Goal: Task Accomplishment & Management: Use online tool/utility

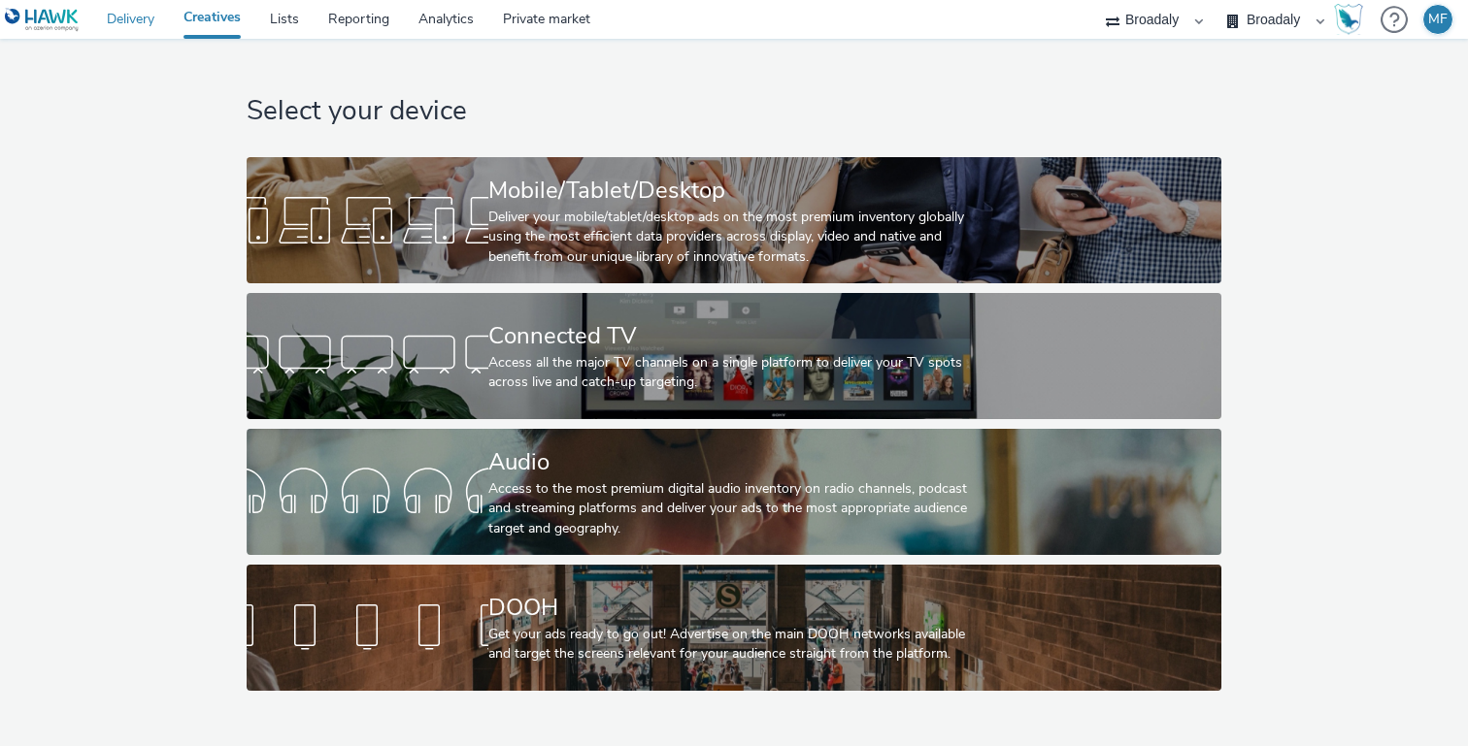
click at [129, 27] on link "Delivery" at bounding box center [130, 19] width 77 height 39
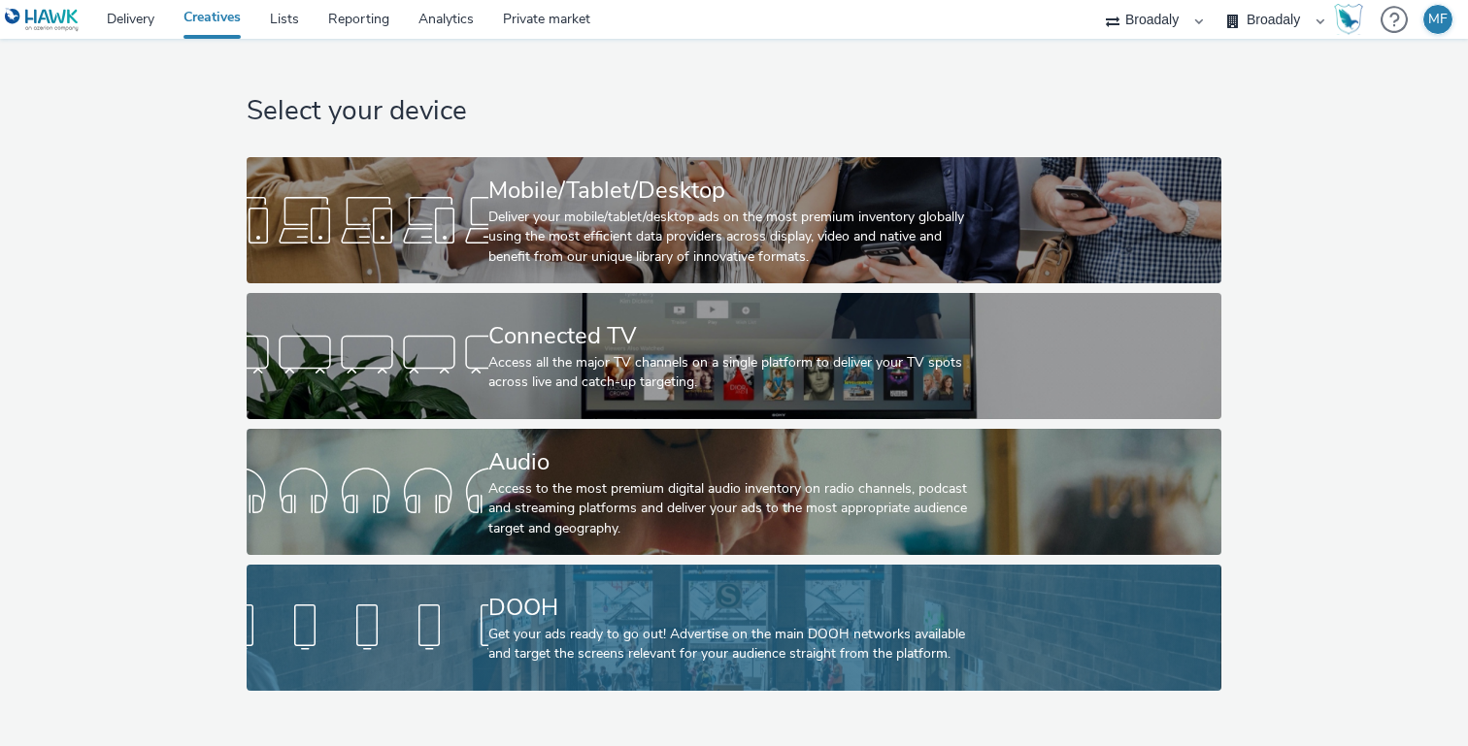
click at [550, 601] on div "DOOH" at bounding box center [729, 608] width 483 height 34
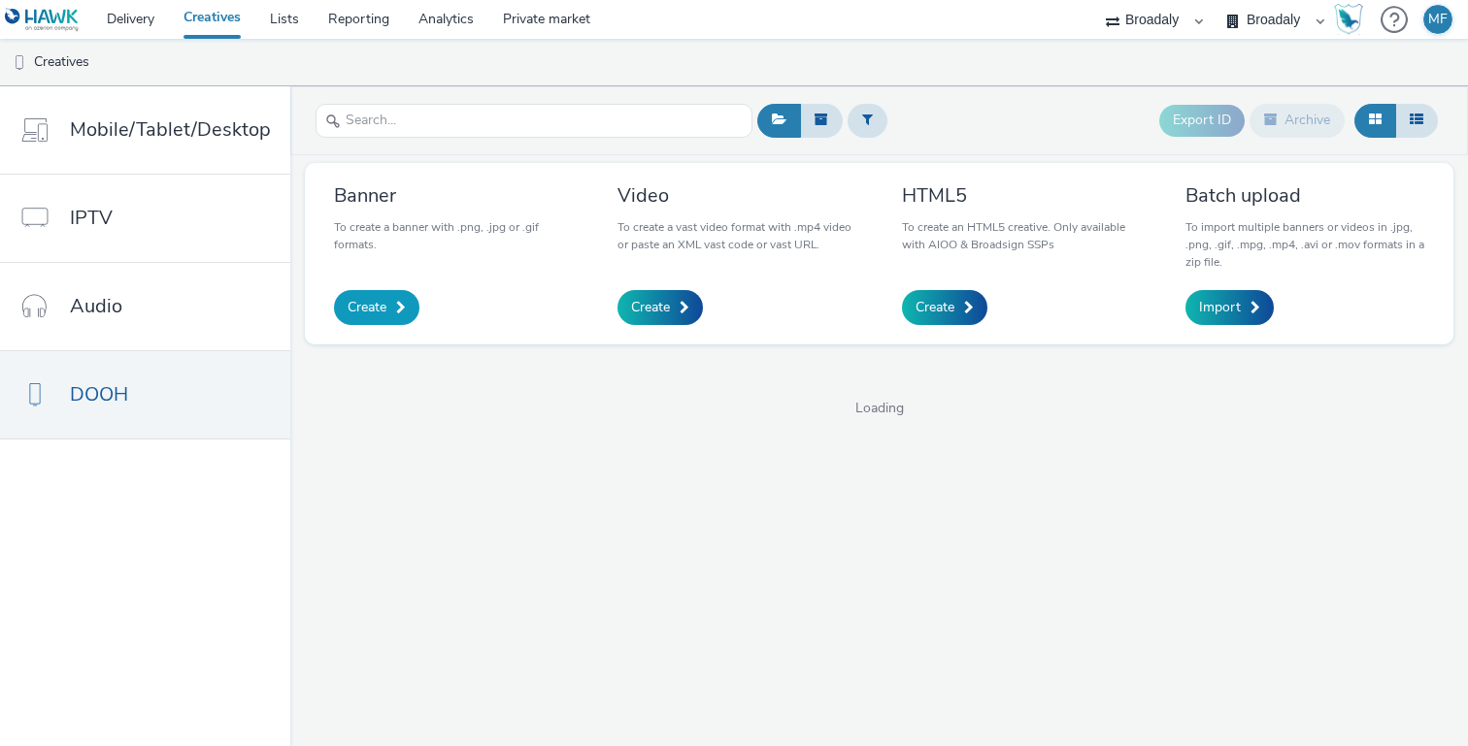
click at [381, 300] on span "Create" at bounding box center [367, 307] width 39 height 19
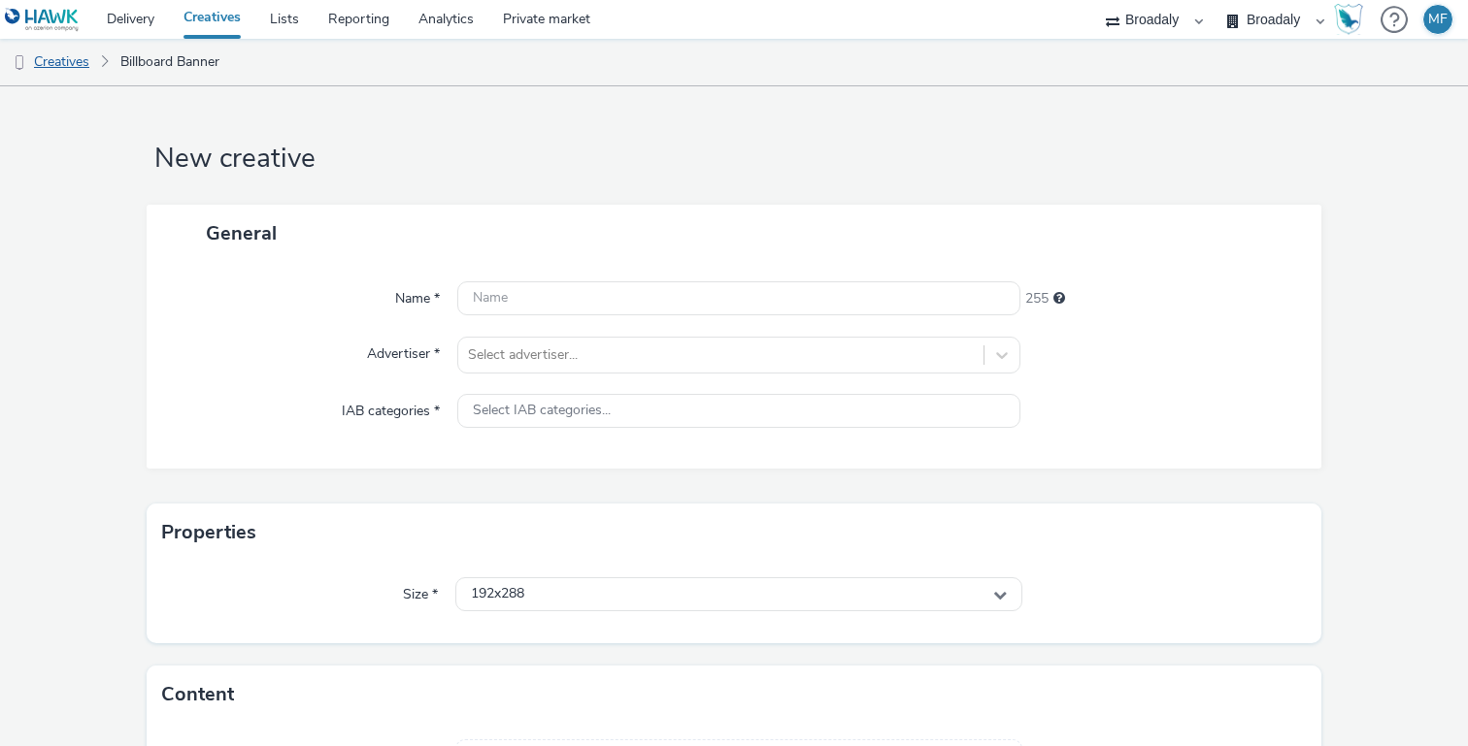
click at [84, 68] on link "Creatives" at bounding box center [49, 62] width 99 height 47
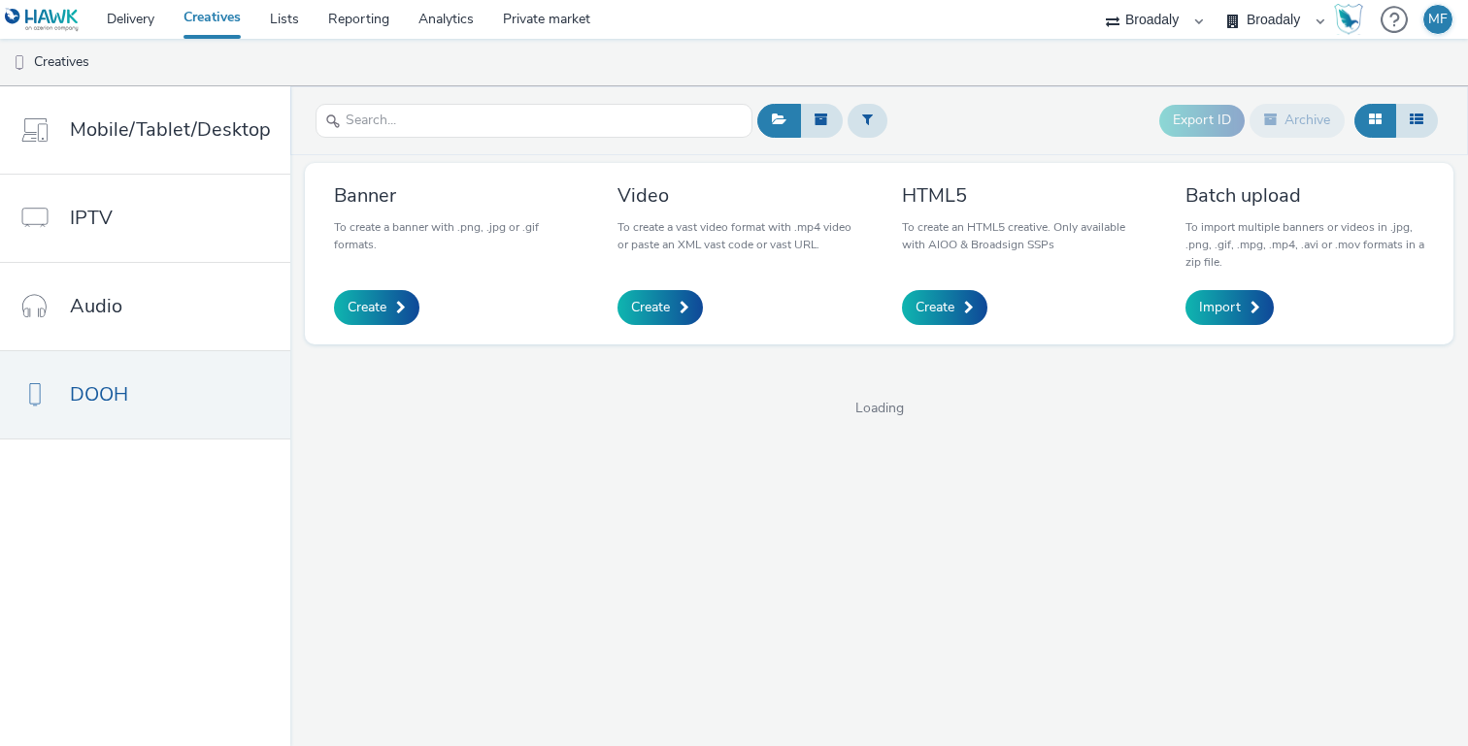
click at [465, 200] on h3 "Banner" at bounding box center [453, 195] width 239 height 26
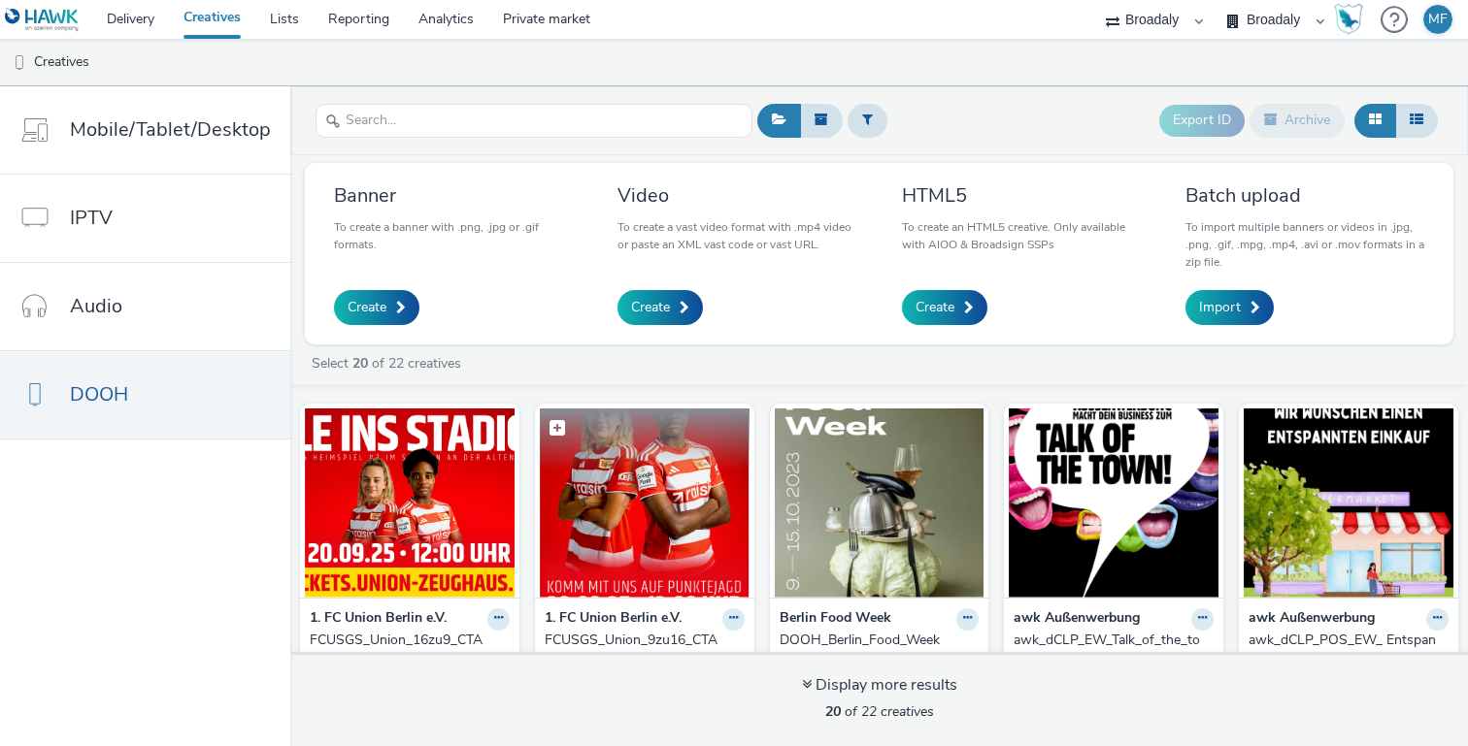
click at [606, 486] on img at bounding box center [645, 503] width 210 height 189
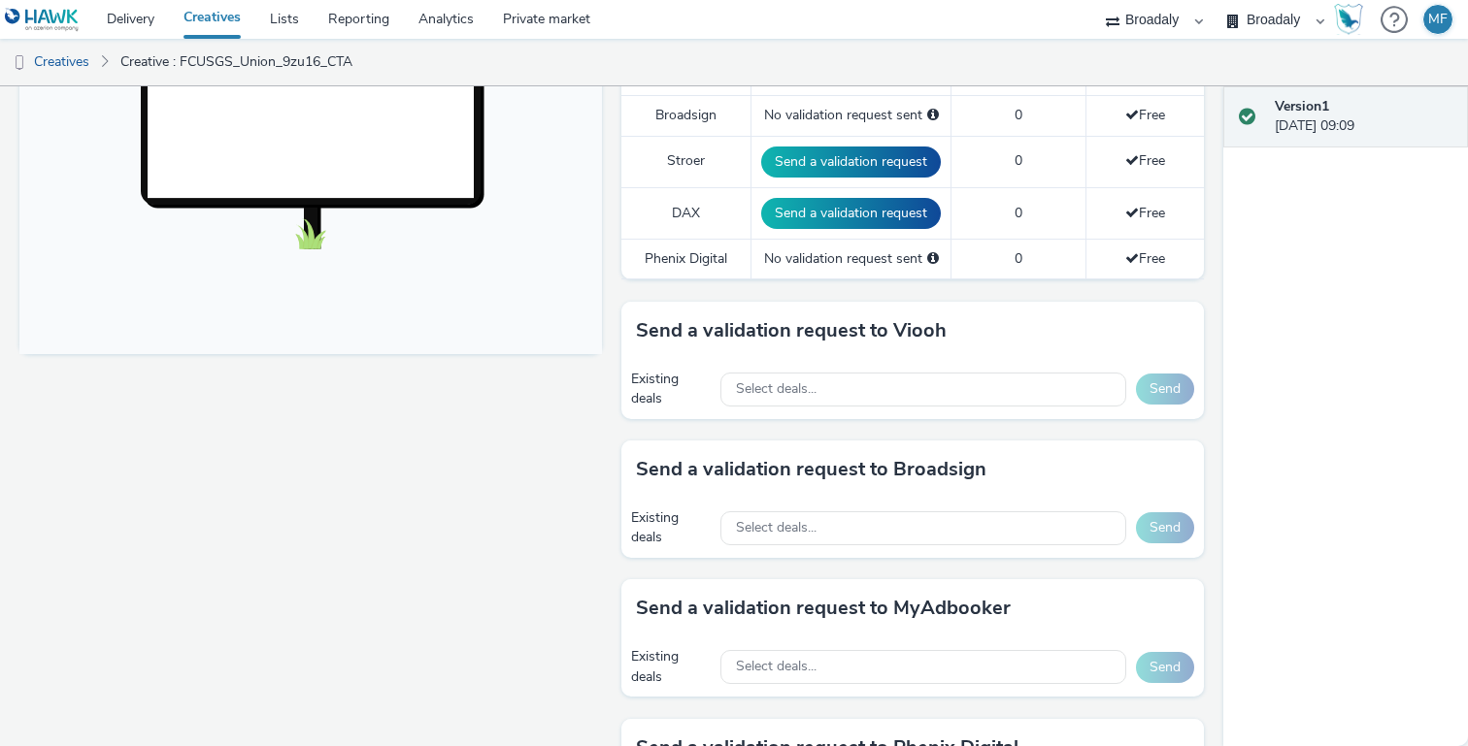
scroll to position [689, 0]
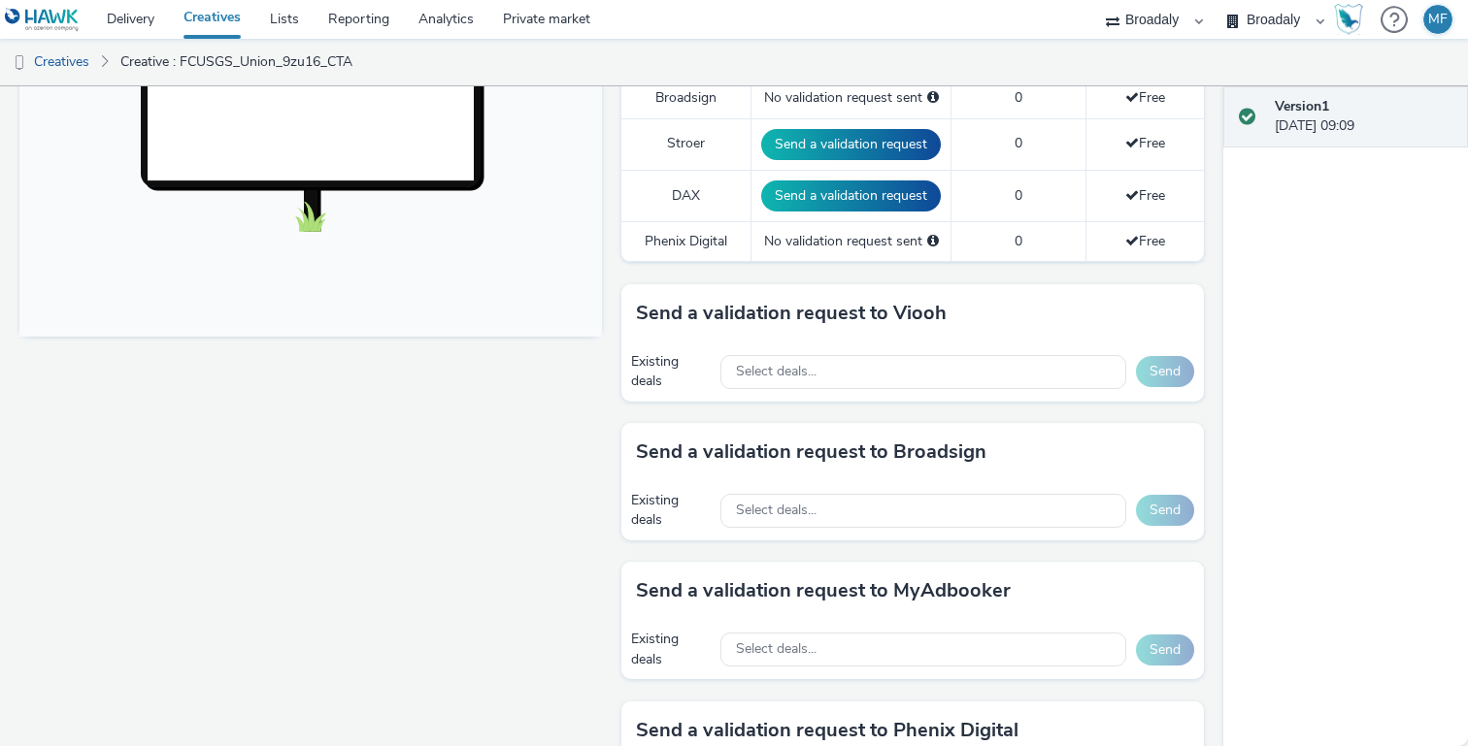
click at [924, 349] on div "Existing deals Select deals... Send" at bounding box center [912, 372] width 582 height 59
click at [915, 363] on div "Select deals..." at bounding box center [923, 372] width 406 height 34
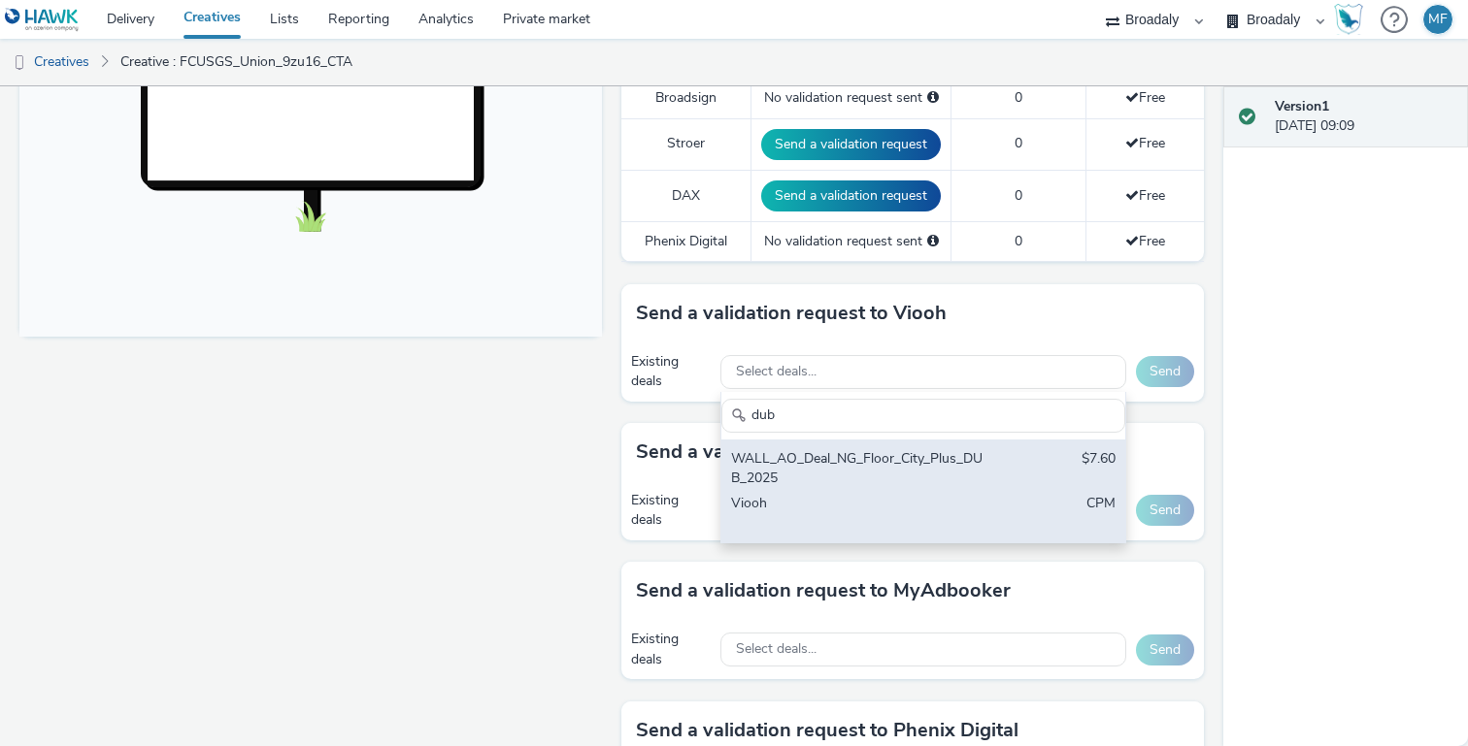
type input "dub"
click at [929, 487] on div "WALL_AO_Deal_NG_Floor_City_Plus_DUB_2025" at bounding box center [857, 469] width 253 height 40
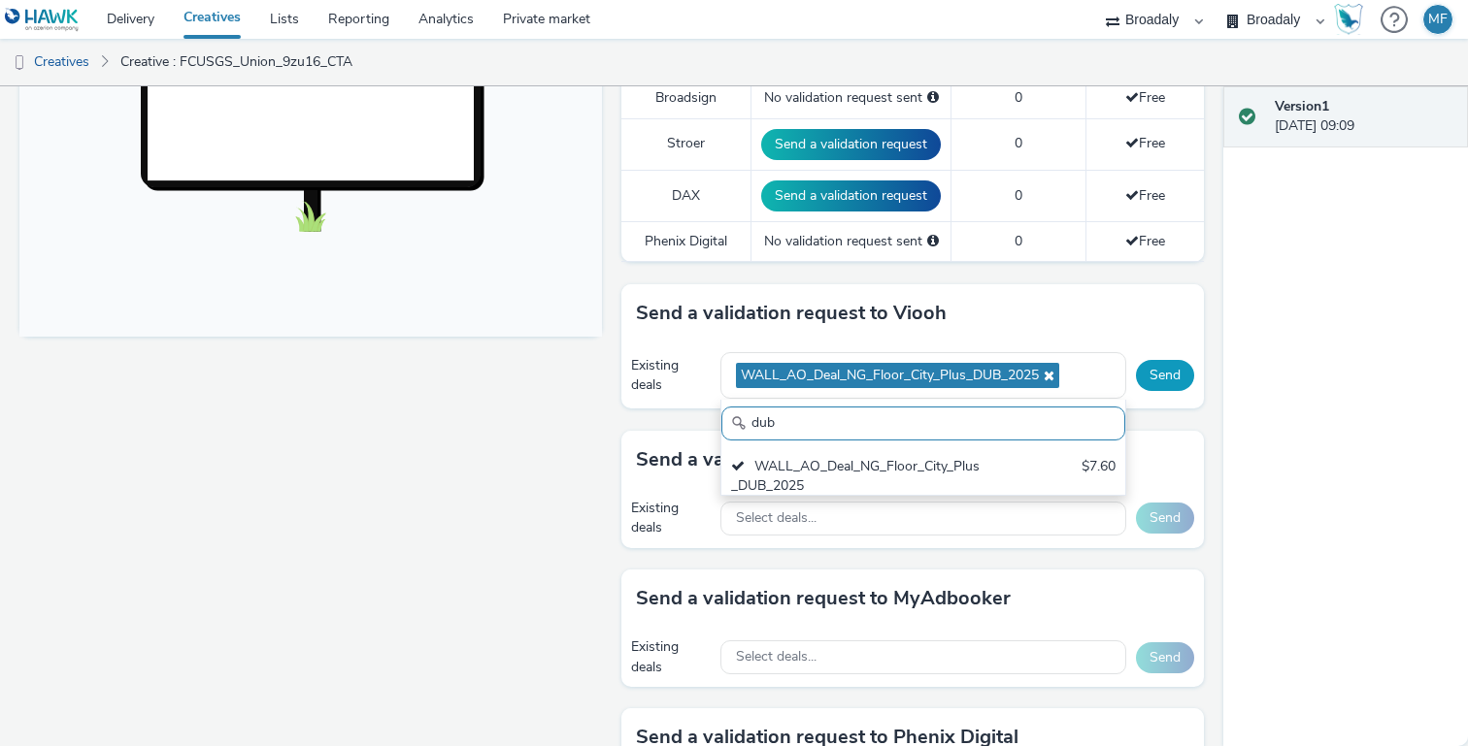
click at [1172, 377] on button "Send" at bounding box center [1165, 375] width 58 height 31
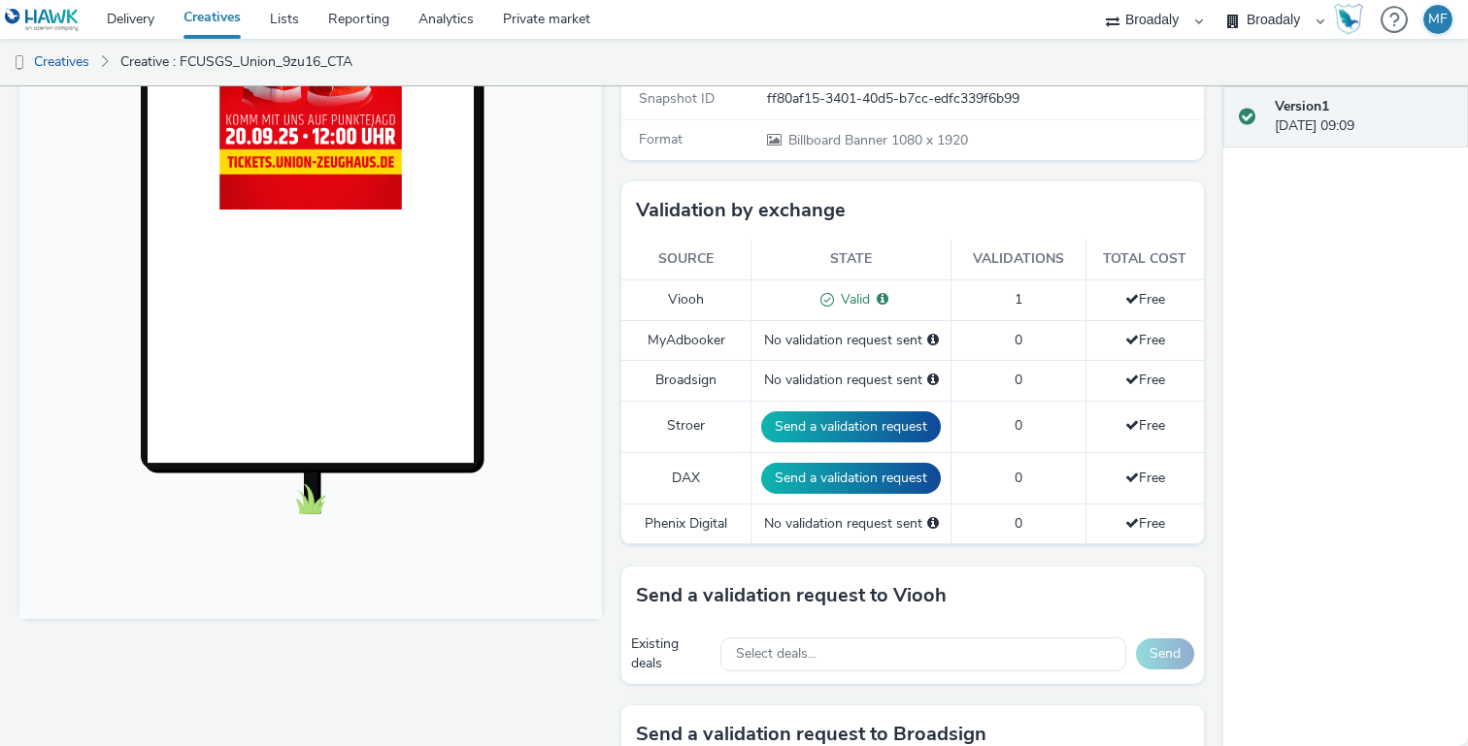
scroll to position [0, 0]
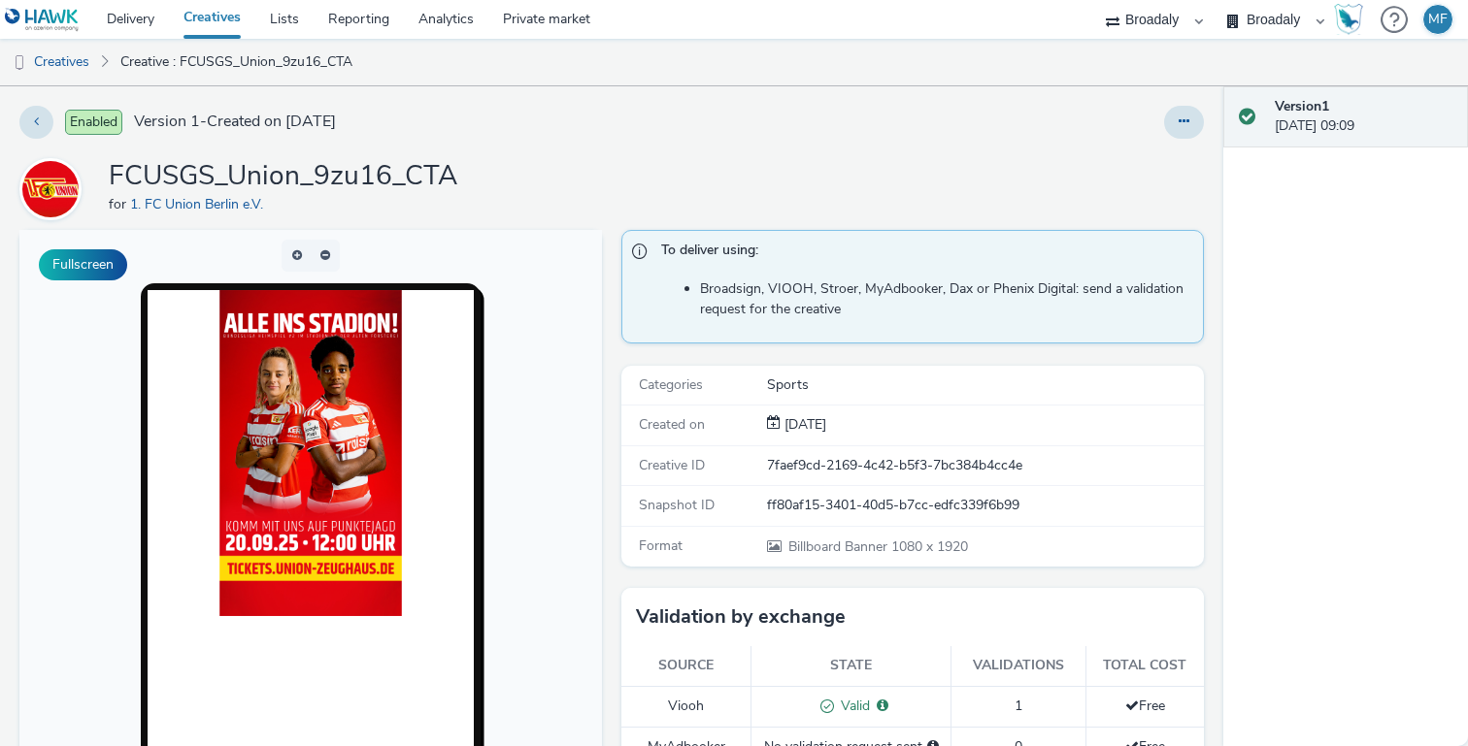
click at [1316, 25] on div "Broadaly contrast MEDIA SERVICE" at bounding box center [1275, 19] width 116 height 39
click at [1278, 15] on select "Broadaly contrast MEDIA SERVICE" at bounding box center [1275, 19] width 116 height 39
click at [569, 23] on link "Private market" at bounding box center [546, 19] width 116 height 39
